Goal: Task Accomplishment & Management: Manage account settings

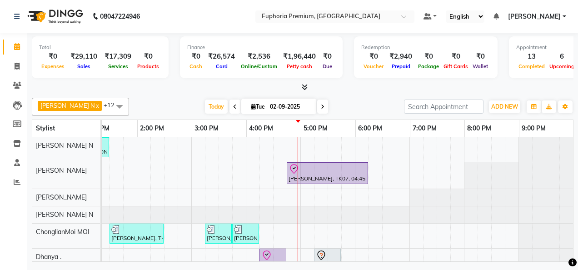
click at [321, 104] on icon at bounding box center [323, 106] width 4 height 5
type input "[DATE]"
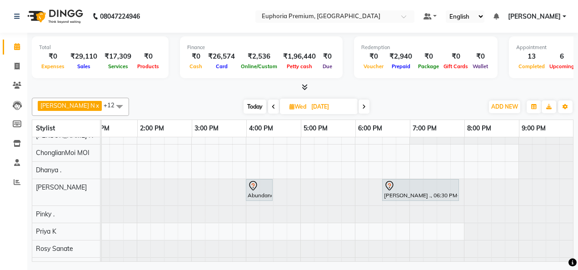
scroll to position [57, 0]
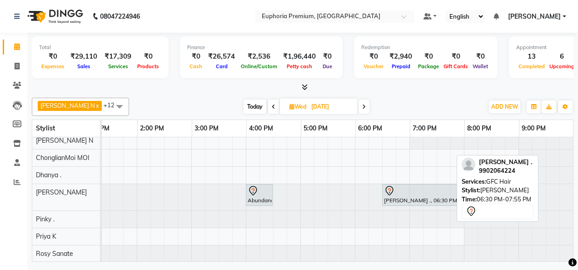
click at [395, 195] on div "[PERSON_NAME] ., 06:30 PM-07:55 PM, GFC Hair" at bounding box center [420, 194] width 75 height 19
select select "7"
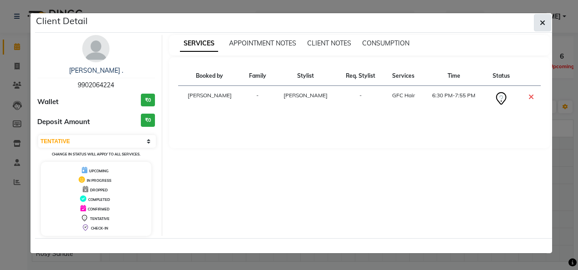
click at [543, 18] on span "button" at bounding box center [542, 22] width 5 height 9
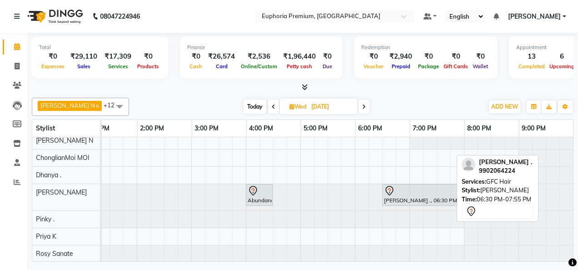
click at [419, 192] on div at bounding box center [420, 190] width 73 height 11
select select "7"
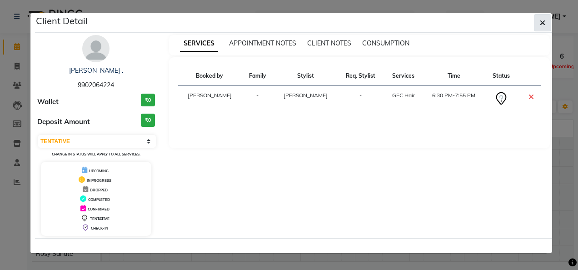
click at [545, 24] on icon "button" at bounding box center [542, 22] width 5 height 7
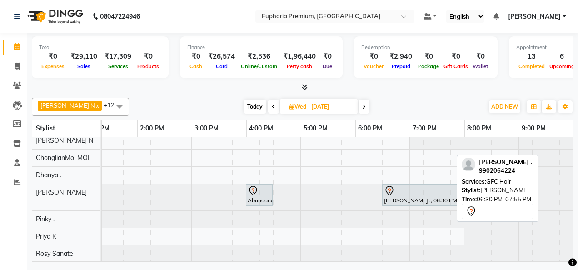
click at [420, 195] on div "[PERSON_NAME] ., 06:30 PM-07:55 PM, GFC Hair" at bounding box center [420, 194] width 75 height 19
select select "7"
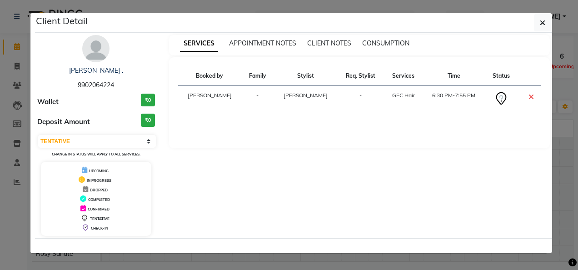
click at [420, 195] on div "SERVICES APPOINTMENT NOTES CLIENT NOTES CONSUMPTION Booked by Family Stylist Re…" at bounding box center [359, 135] width 395 height 201
click at [546, 21] on button "button" at bounding box center [542, 22] width 17 height 17
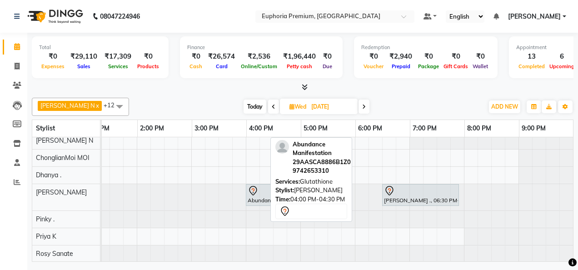
click at [249, 200] on div "Abundance Manifestation 29AASCA8886B1Z0, 04:00 PM-04:30 PM, Glutathione" at bounding box center [259, 194] width 25 height 19
select select "7"
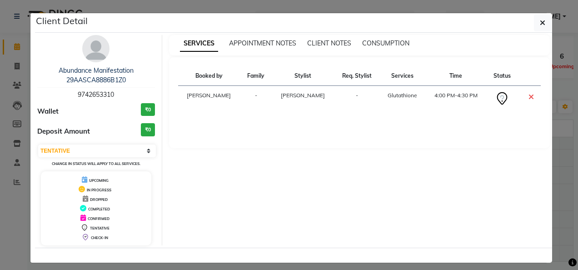
click at [249, 200] on div "SERVICES APPOINTMENT NOTES CLIENT NOTES CONSUMPTION Booked by Family Stylist Re…" at bounding box center [359, 140] width 395 height 211
click at [536, 20] on button "button" at bounding box center [542, 22] width 17 height 17
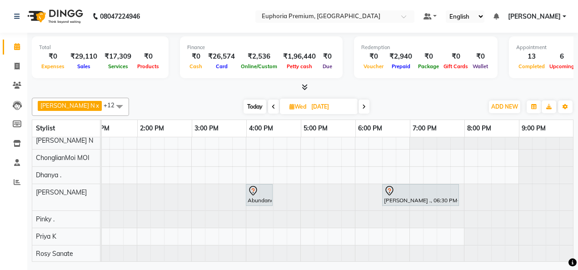
click at [244, 104] on span "Today" at bounding box center [255, 107] width 23 height 14
type input "02-09-2025"
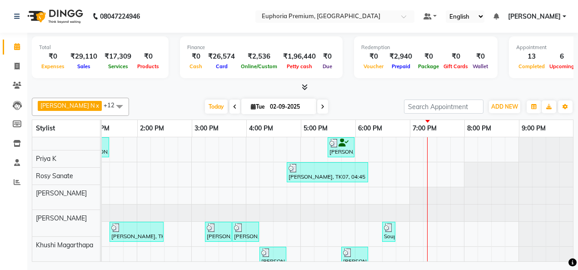
scroll to position [0, 0]
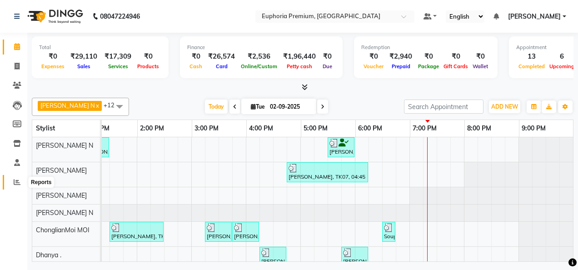
click at [11, 184] on span at bounding box center [17, 182] width 16 height 10
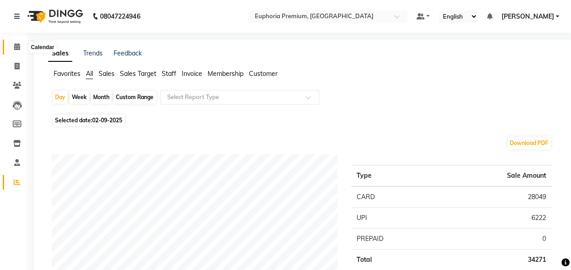
click at [20, 46] on span at bounding box center [17, 47] width 16 height 10
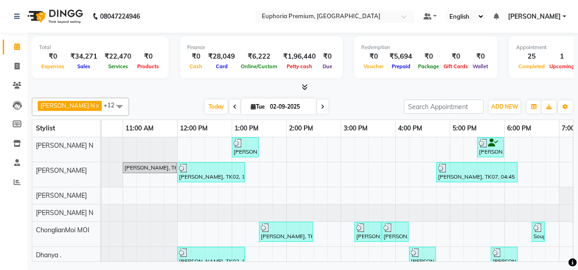
scroll to position [0, 292]
